Goal: Navigation & Orientation: Understand site structure

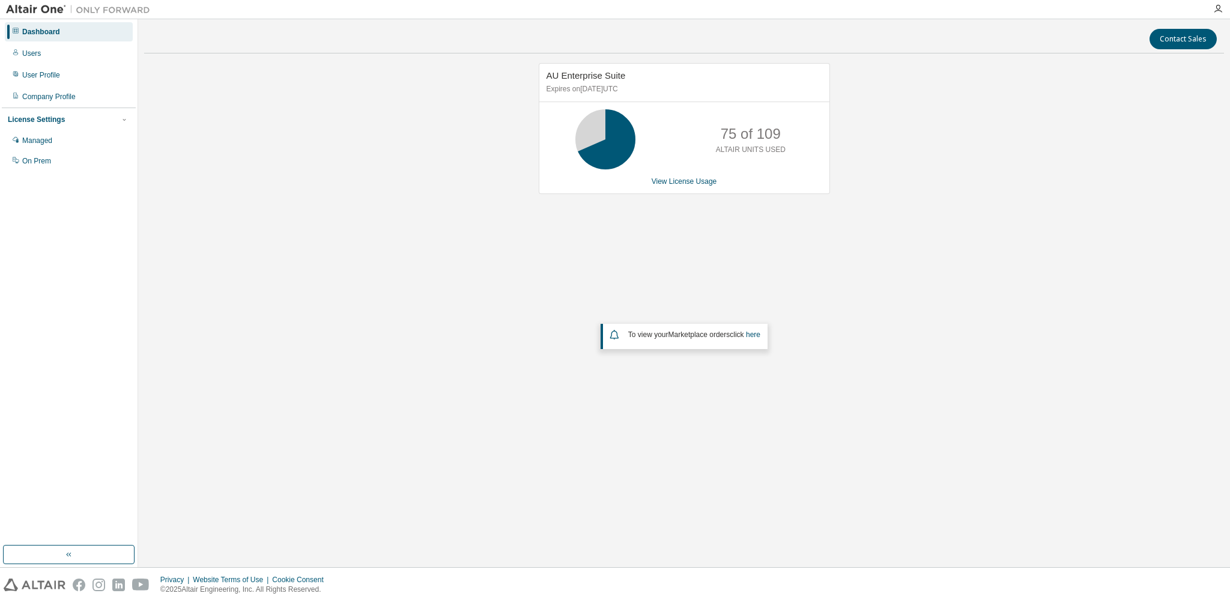
drag, startPoint x: 337, startPoint y: 252, endPoint x: 432, endPoint y: 59, distance: 214.3
click at [337, 252] on div "AU Enterprise Suite Expires on [DATE] UTC 75 of 109 ALTAIR UNITS USED View Lice…" at bounding box center [684, 258] width 1080 height 391
